Goal: Transaction & Acquisition: Purchase product/service

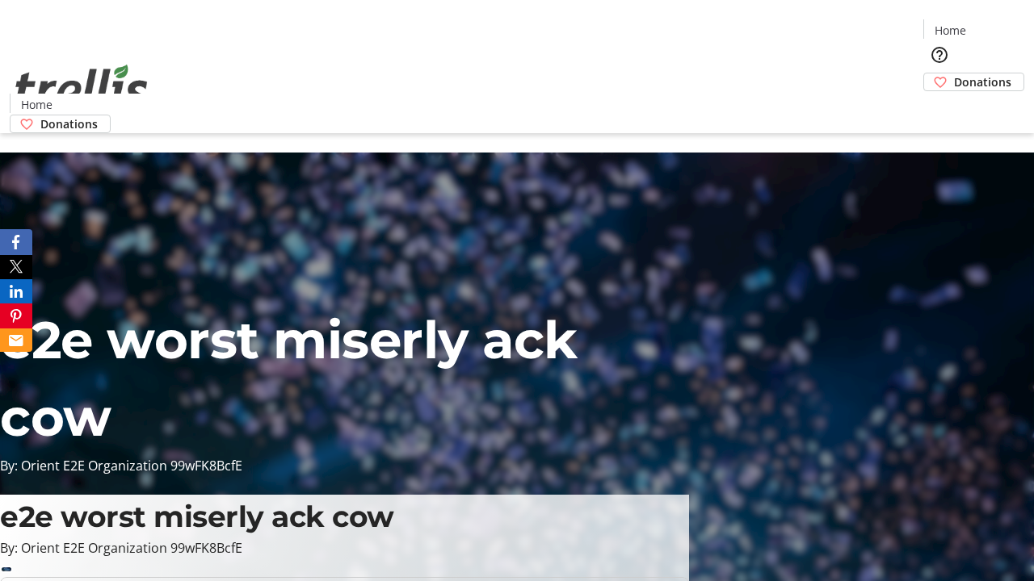
click at [954, 73] on span "Donations" at bounding box center [982, 81] width 57 height 17
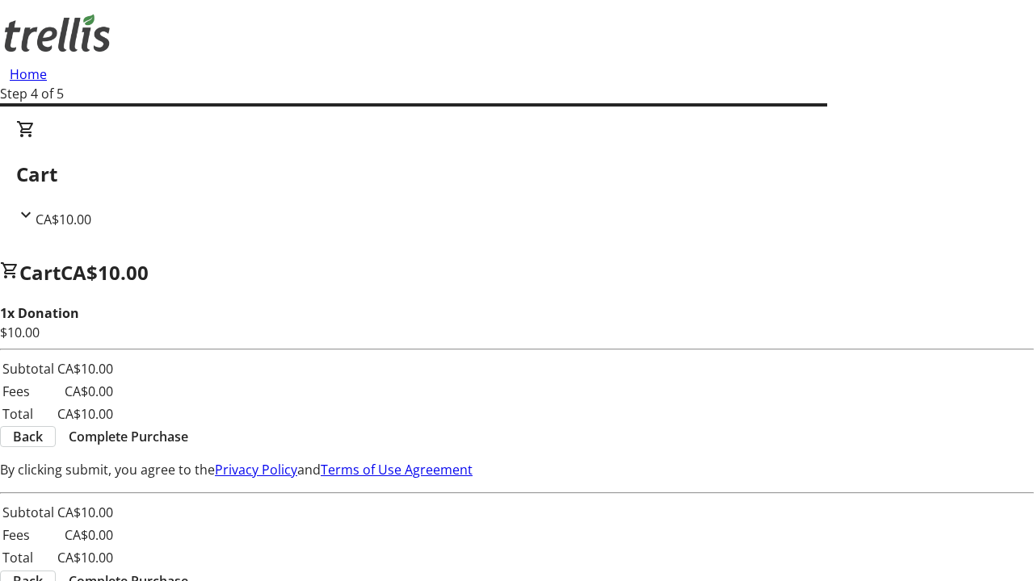
click at [188, 427] on span "Complete Purchase" at bounding box center [129, 436] width 120 height 19
